Goal: Check status: Check status

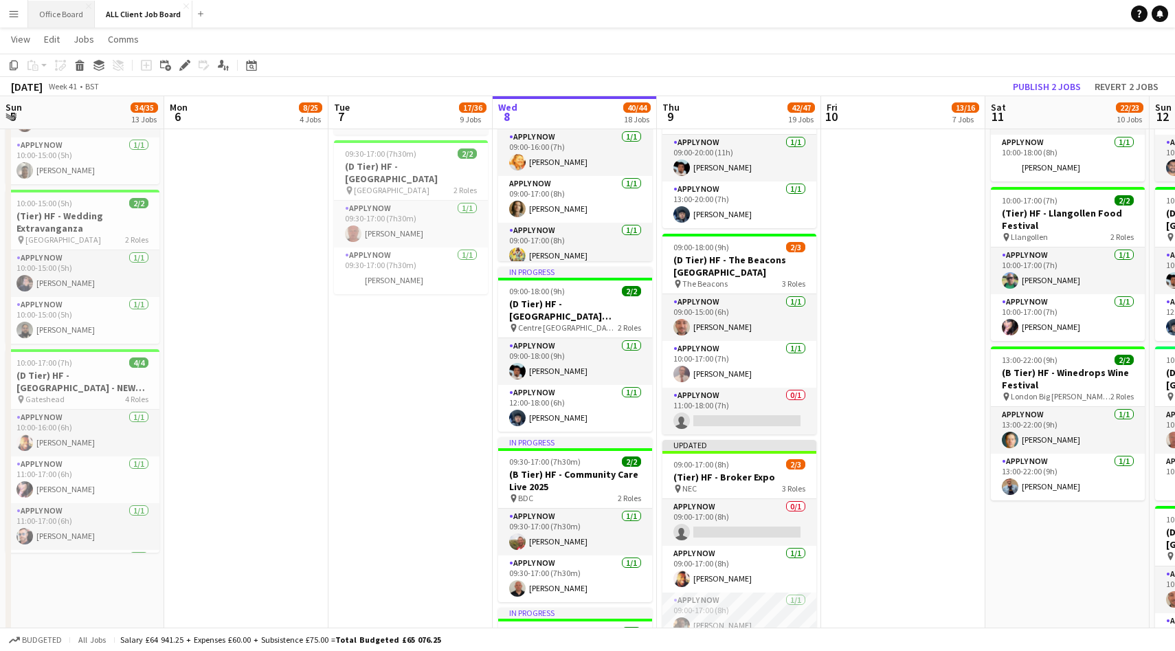
scroll to position [0, 485]
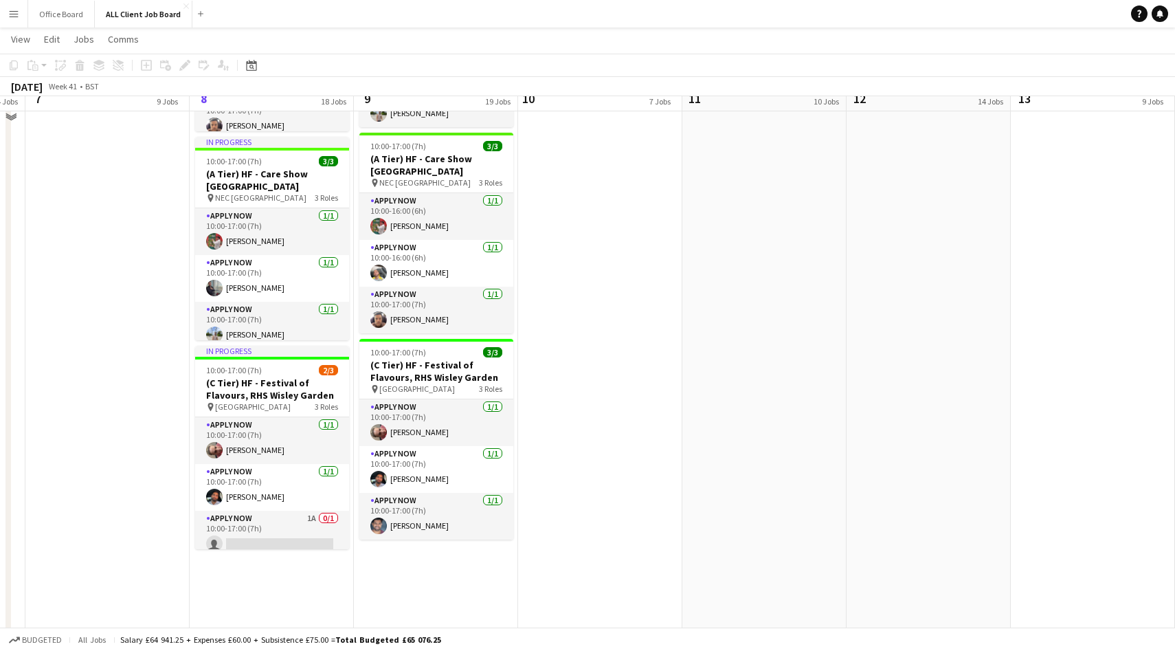
scroll to position [2492, 0]
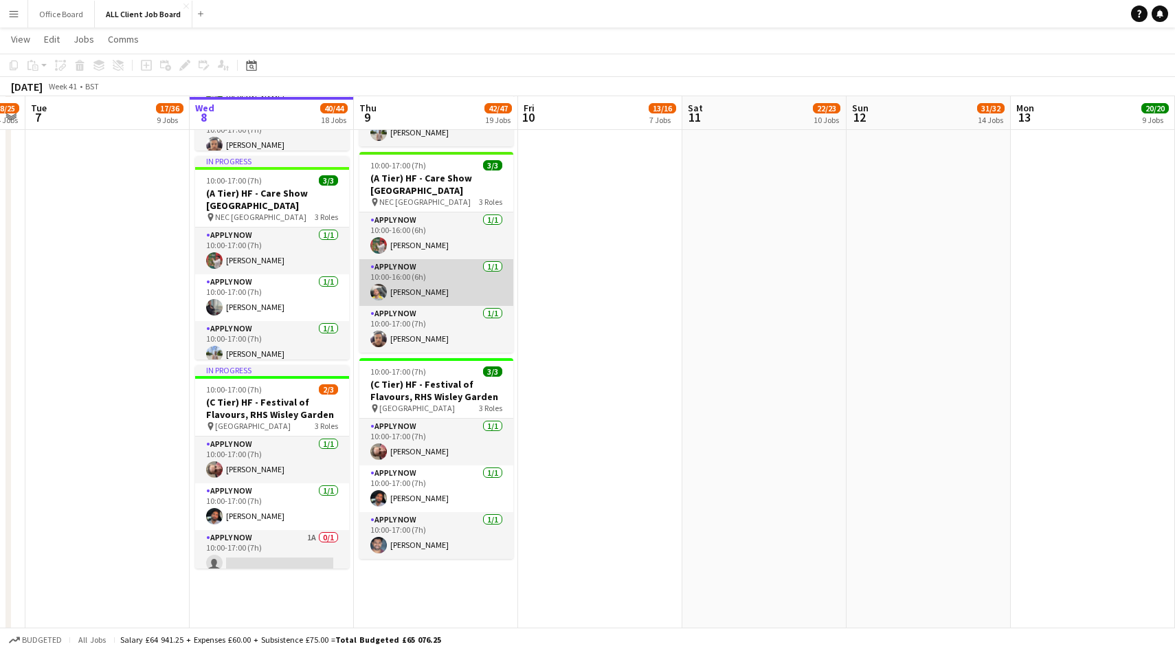
click at [380, 290] on app-user-avatar at bounding box center [378, 292] width 16 height 16
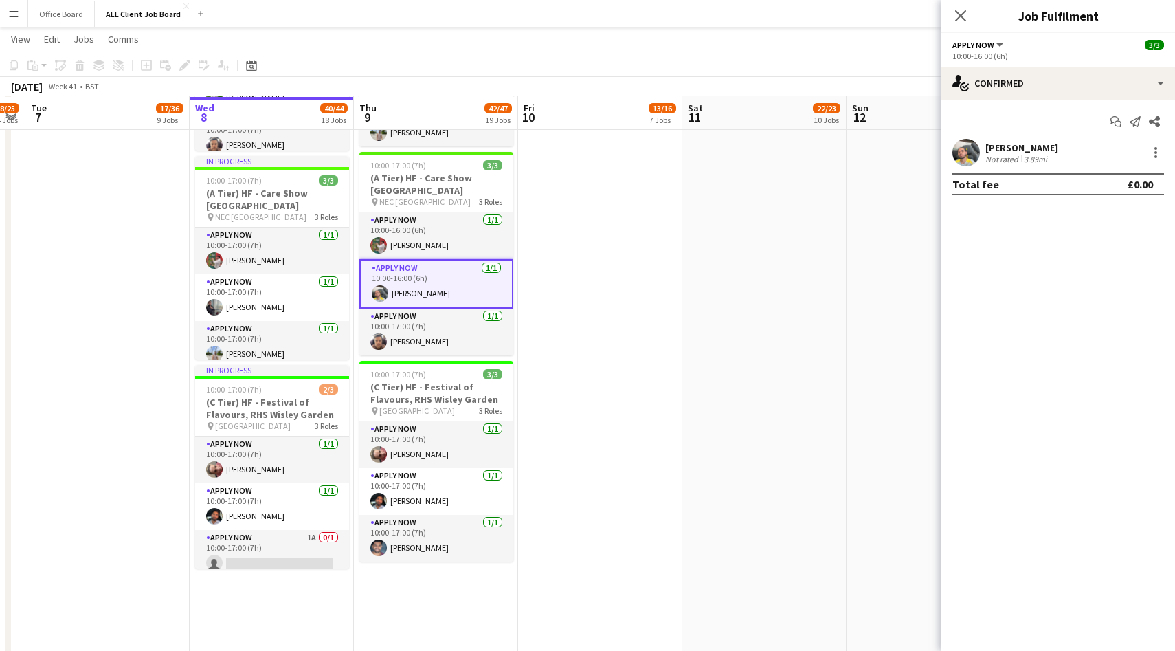
click at [961, 154] on app-user-avatar at bounding box center [965, 152] width 27 height 27
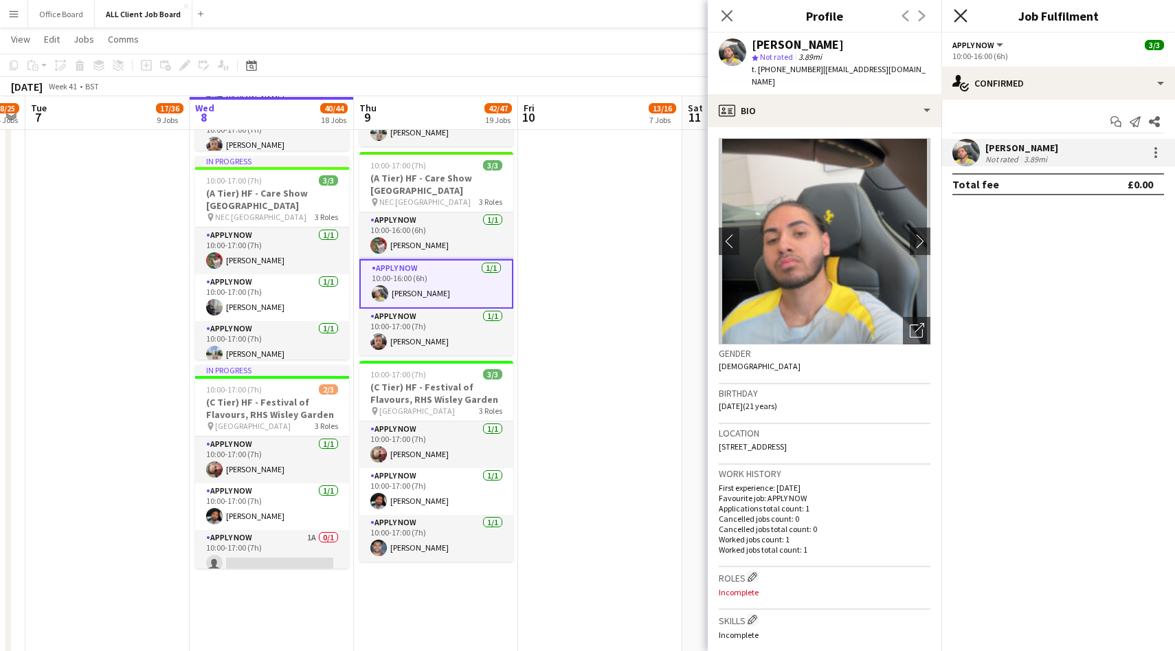
click at [960, 12] on icon "Close pop-in" at bounding box center [960, 15] width 13 height 13
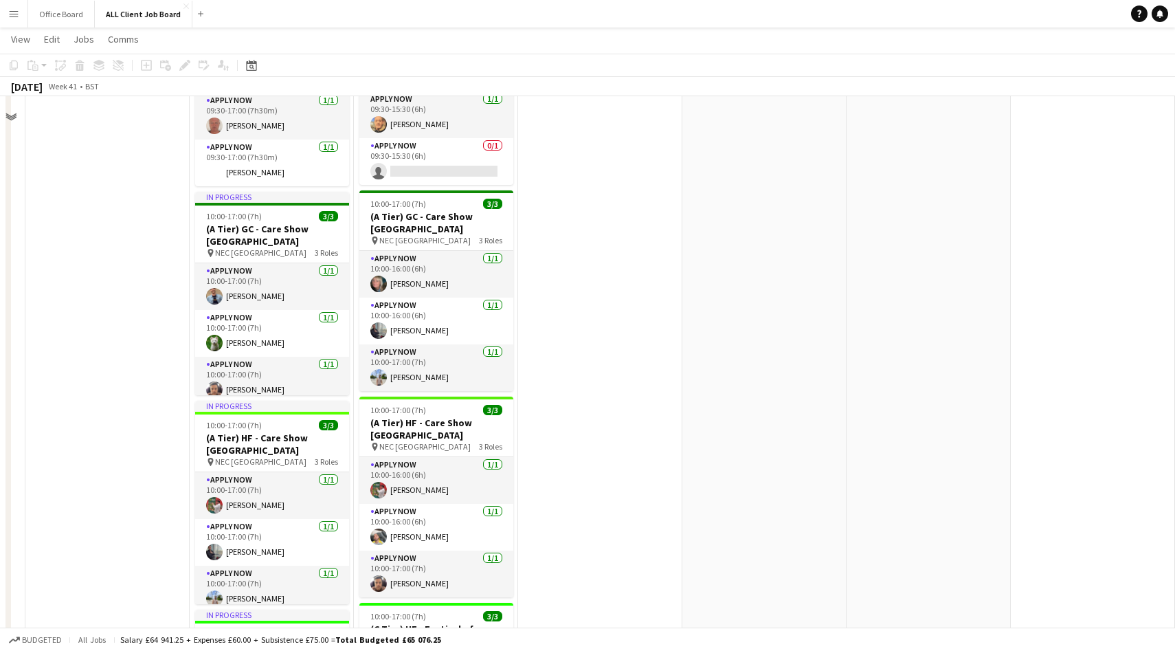
scroll to position [2283, 0]
